Goal: Task Accomplishment & Management: Manage account settings

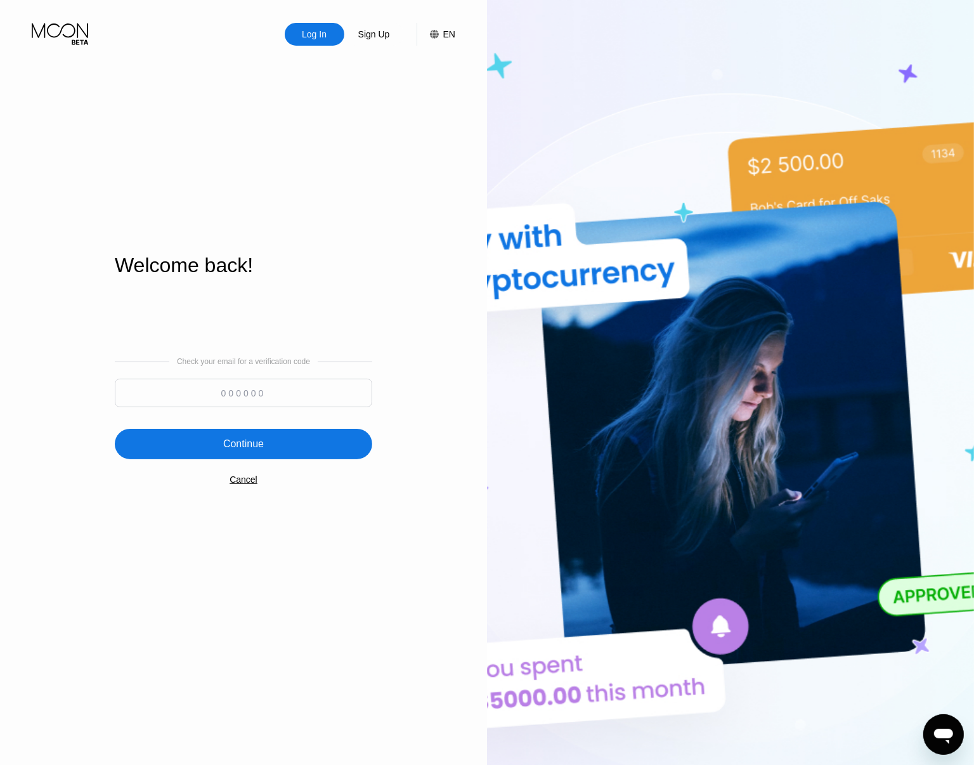
click at [248, 484] on div "Cancel" at bounding box center [244, 479] width 28 height 10
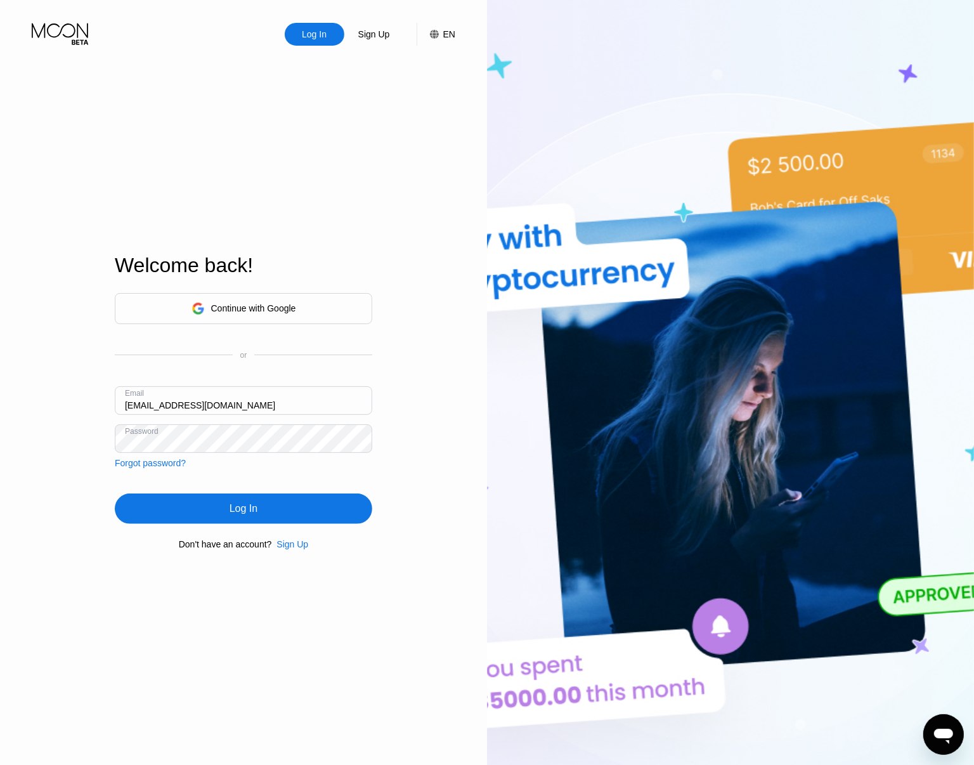
click at [222, 417] on div "Email [EMAIL_ADDRESS][DOMAIN_NAME]" at bounding box center [243, 405] width 257 height 38
click at [245, 508] on div "Log In" at bounding box center [244, 508] width 28 height 13
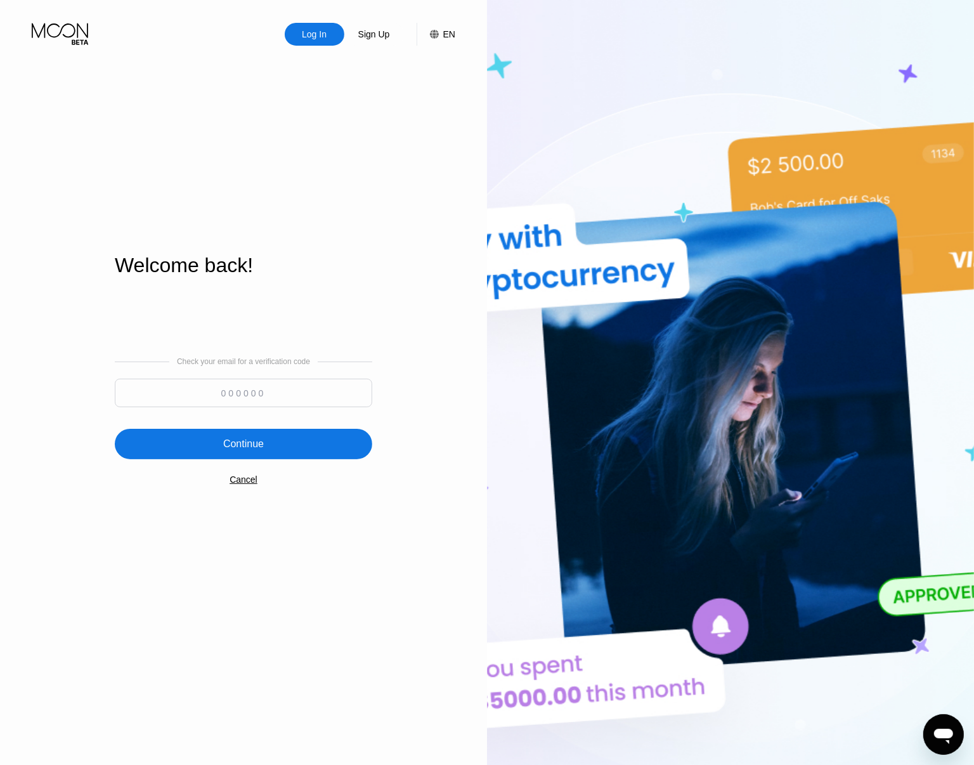
click at [203, 391] on input at bounding box center [243, 392] width 257 height 29
drag, startPoint x: 261, startPoint y: 390, endPoint x: 262, endPoint y: 401, distance: 11.5
click at [261, 391] on input at bounding box center [243, 392] width 257 height 29
paste input "102720"
type input "102720"
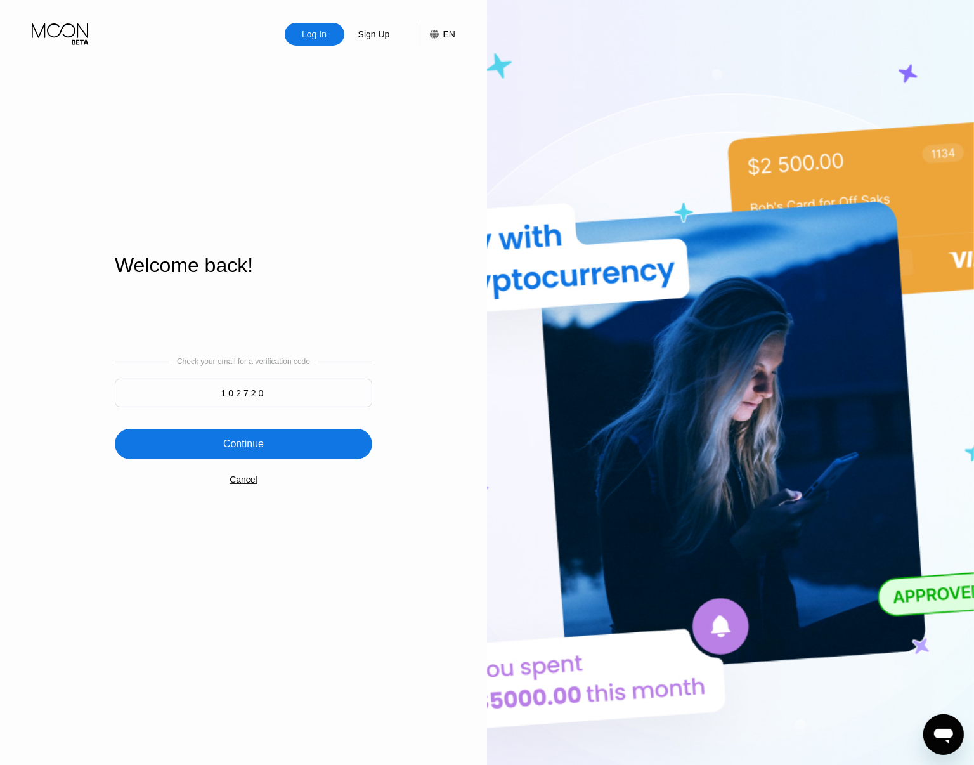
click at [274, 438] on div "Continue" at bounding box center [243, 444] width 257 height 30
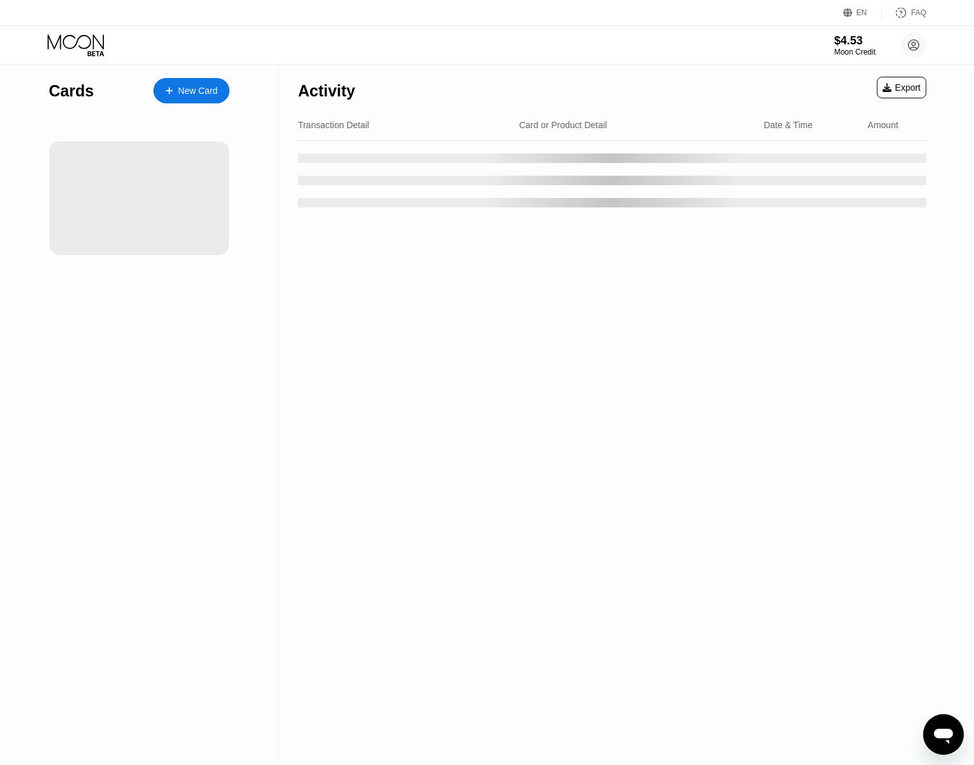
click at [736, 331] on div "Activity Export Transaction Detail Card or Product Detail Date & Time Amount" at bounding box center [612, 414] width 666 height 699
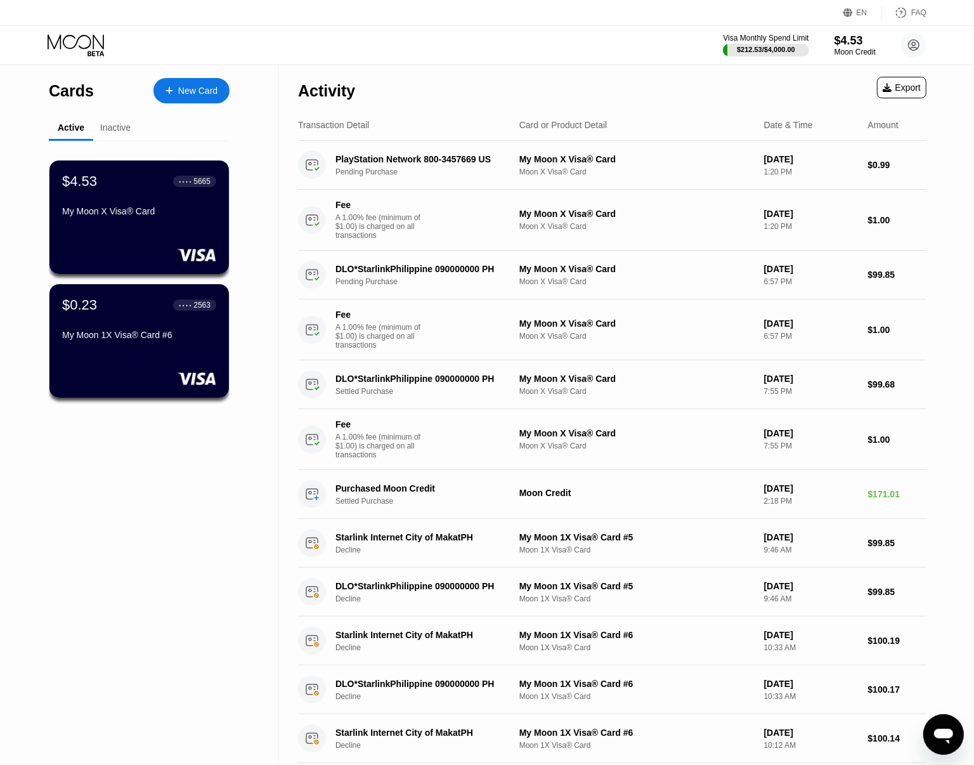
click at [938, 717] on div "Open messaging window" at bounding box center [943, 734] width 38 height 38
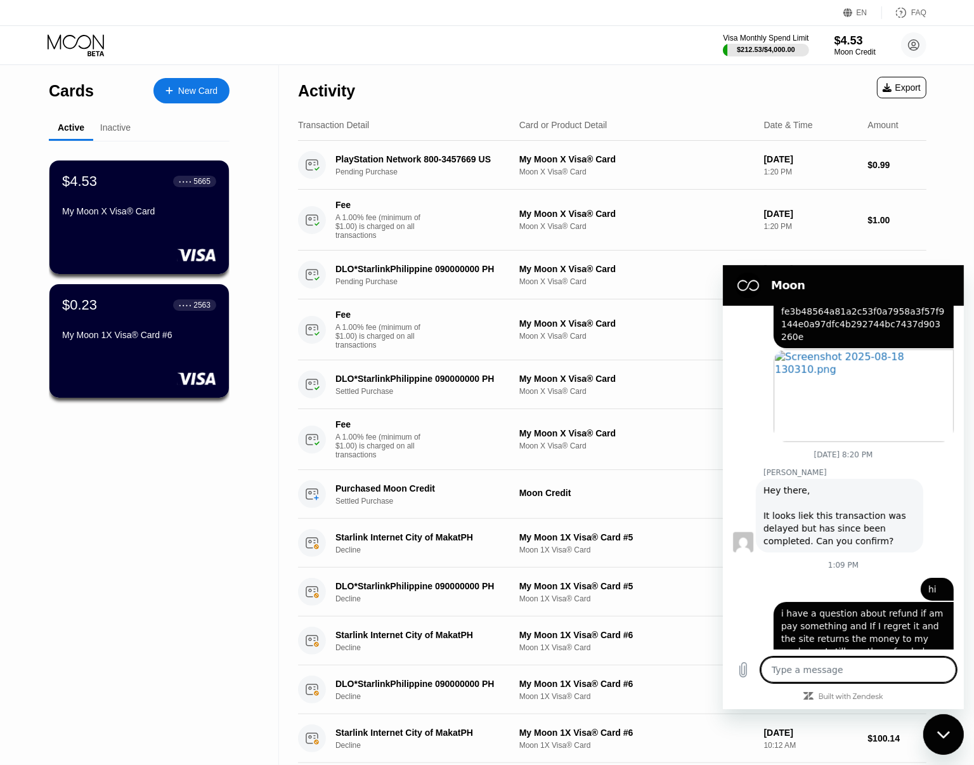
scroll to position [1116, 0]
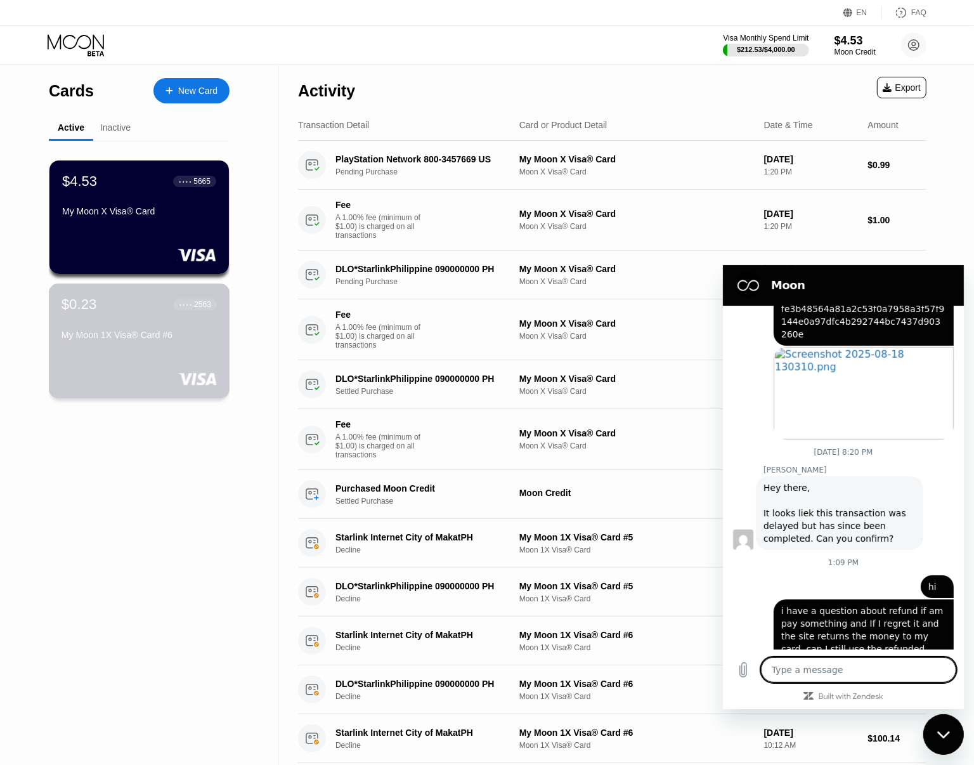
click at [152, 351] on div "$0.23 ● ● ● ● 2563 My Moon 1X Visa® Card #6" at bounding box center [139, 340] width 181 height 115
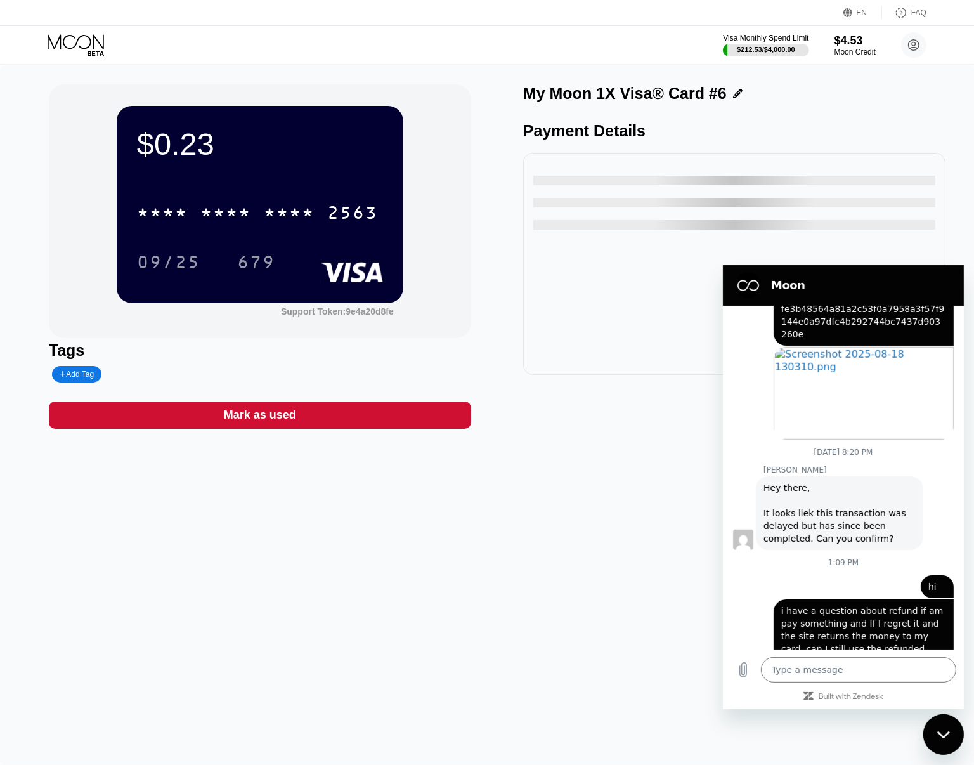
click at [950, 730] on div "Close messaging window" at bounding box center [943, 734] width 38 height 38
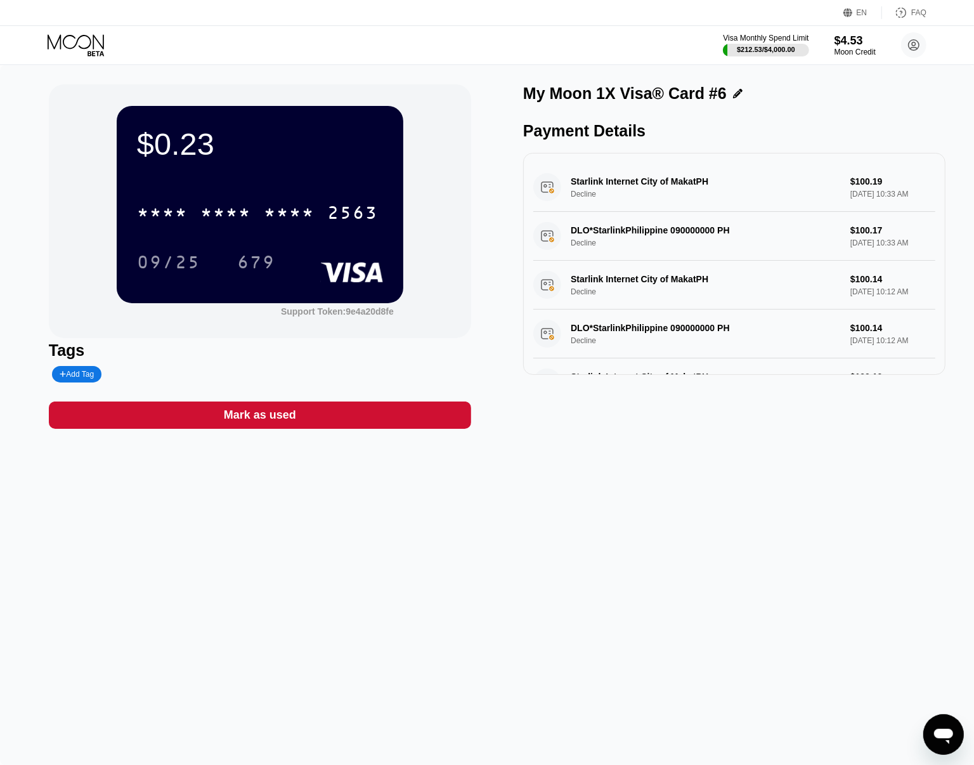
click at [413, 422] on div "Mark as used" at bounding box center [260, 414] width 422 height 27
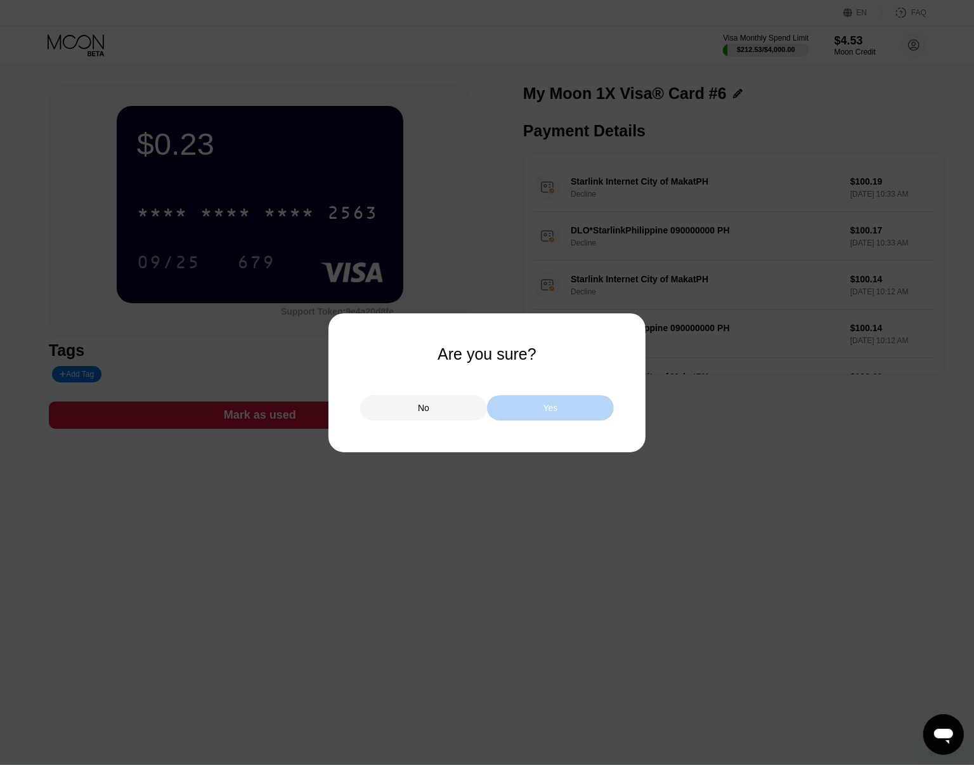
click at [540, 415] on div "Yes" at bounding box center [550, 407] width 127 height 25
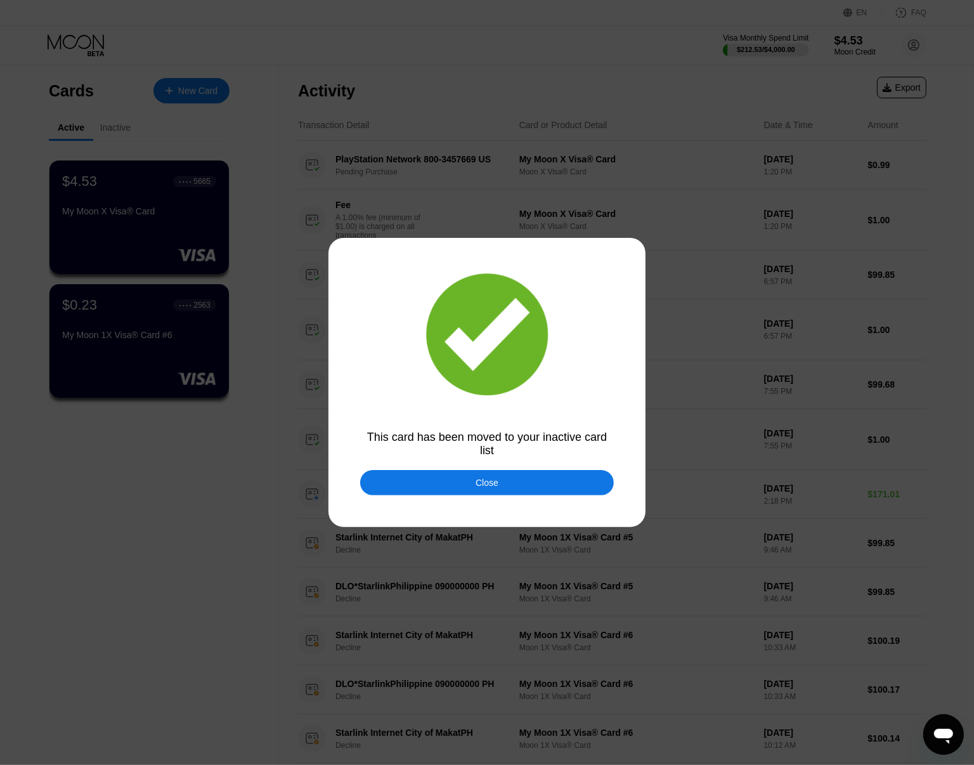
click at [531, 491] on div "Close" at bounding box center [487, 482] width 254 height 25
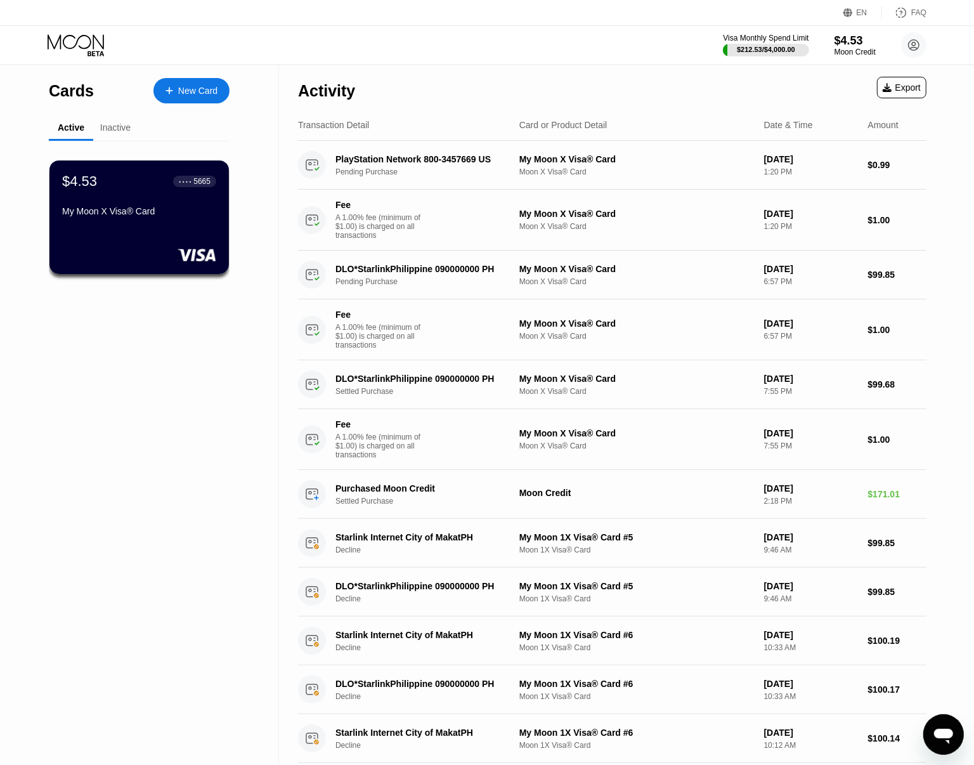
click at [157, 216] on div "My Moon X Visa® Card" at bounding box center [139, 211] width 154 height 10
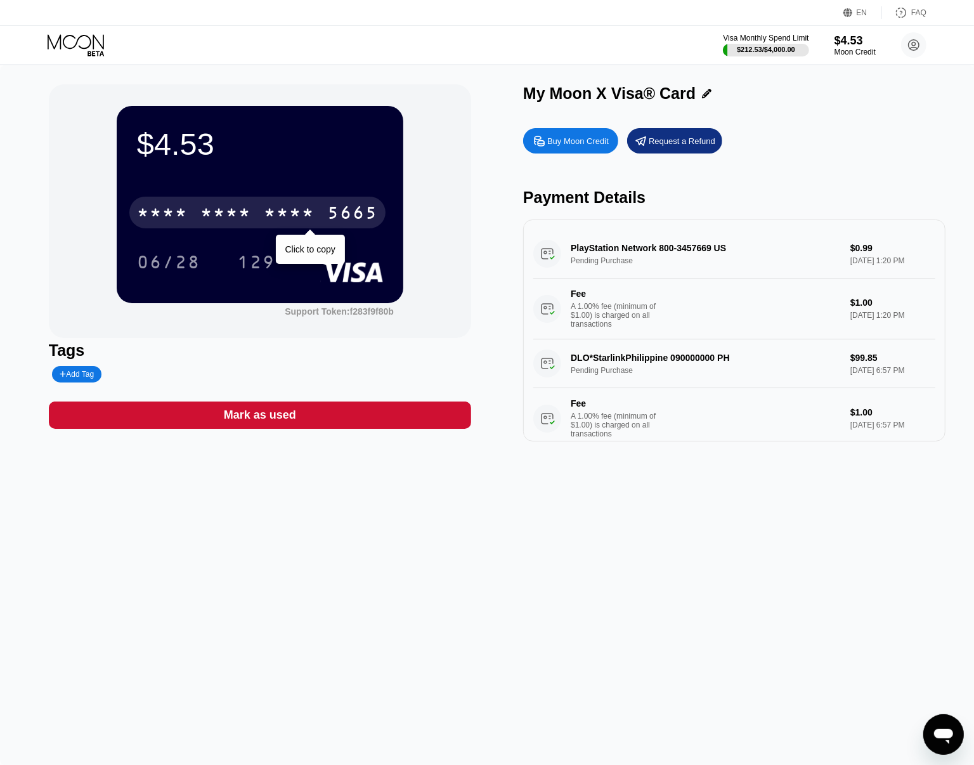
drag, startPoint x: 200, startPoint y: 225, endPoint x: 206, endPoint y: 223, distance: 6.6
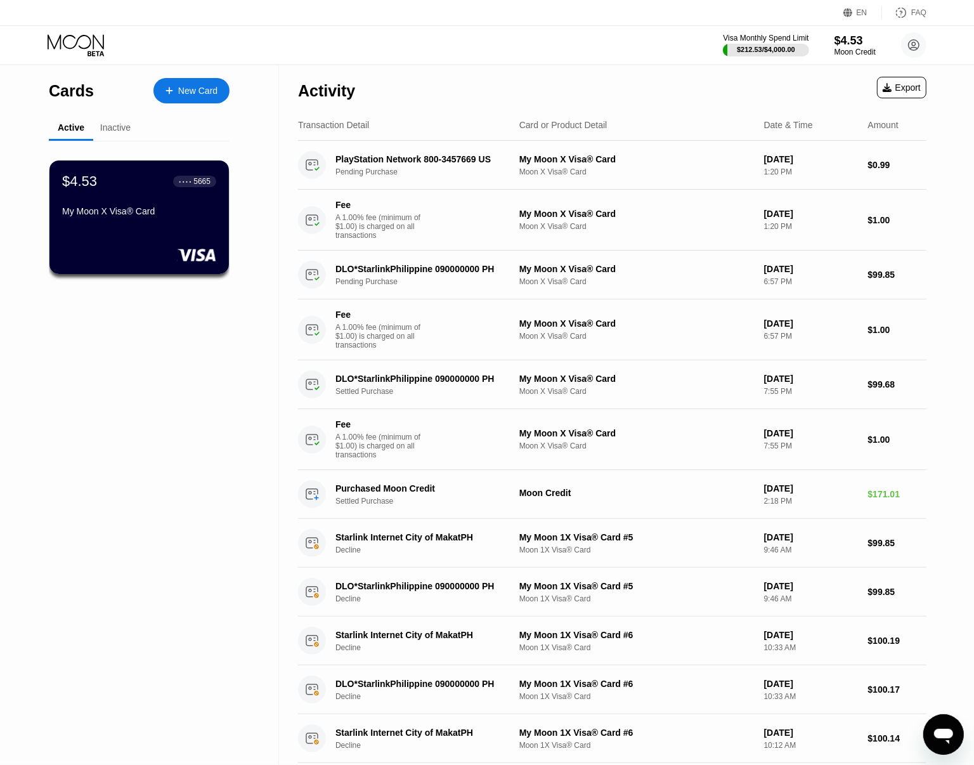
type textarea "x"
